Goal: Task Accomplishment & Management: Manage account settings

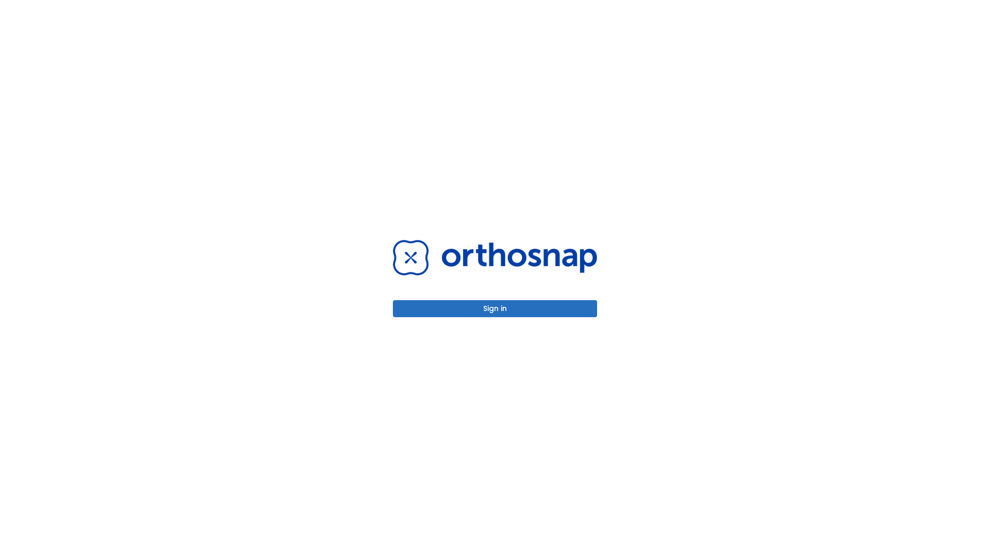
click at [495, 308] on button "Sign in" at bounding box center [495, 308] width 204 height 17
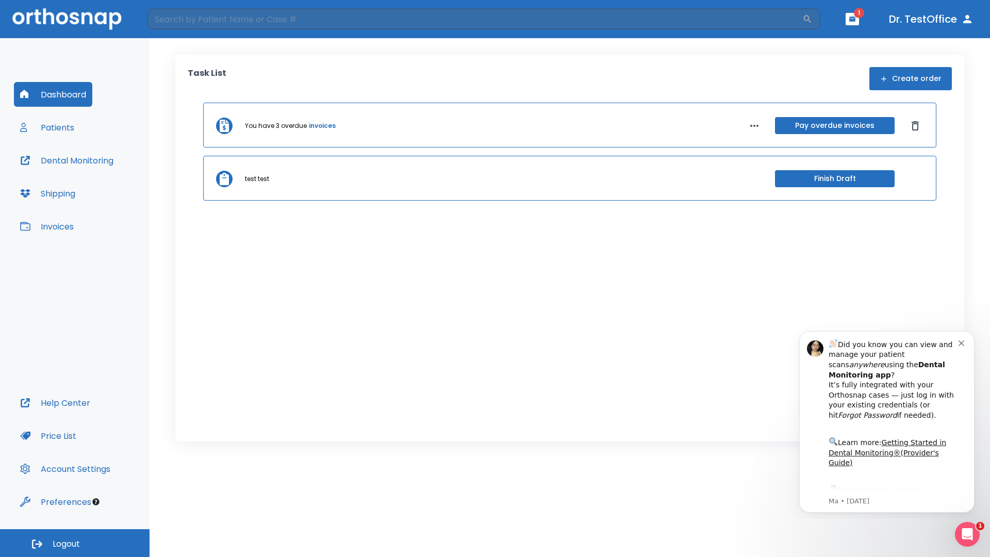
click at [75, 543] on span "Logout" at bounding box center [66, 543] width 27 height 11
